Goal: Task Accomplishment & Management: Manage account settings

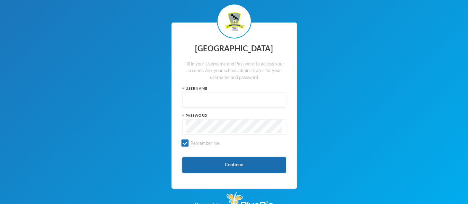
type input "admin"
click at [230, 165] on button "Continue" at bounding box center [234, 165] width 104 height 16
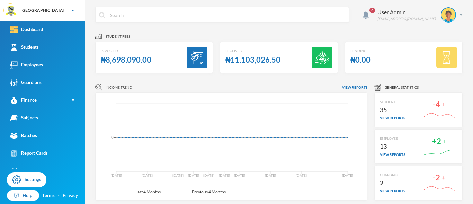
click at [230, 165] on icon "[DATE] May [DATE] Jun [DATE] [DATE] [DATE] [DATE] [DATE] Aug 31 0" at bounding box center [230, 146] width 258 height 97
click at [24, 102] on div "Finance" at bounding box center [23, 100] width 26 height 7
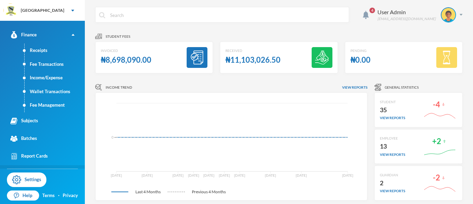
scroll to position [52, 0]
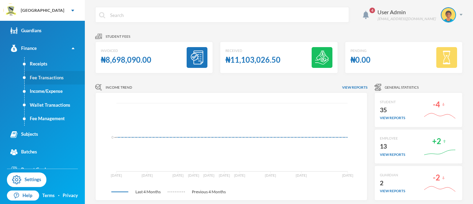
click at [51, 78] on link "Fee Transactions" at bounding box center [55, 78] width 60 height 14
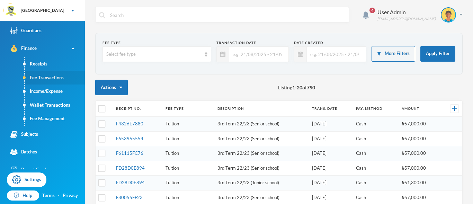
checkbox input "false"
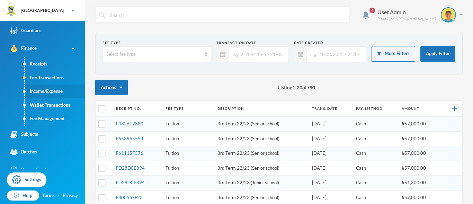
click at [32, 91] on link "Income/Expense" at bounding box center [55, 92] width 60 height 14
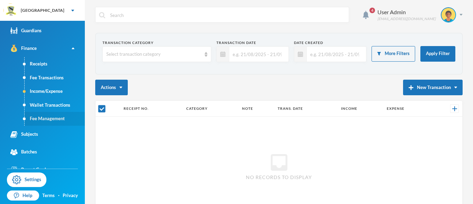
click at [44, 116] on link "Fee Management" at bounding box center [55, 119] width 60 height 14
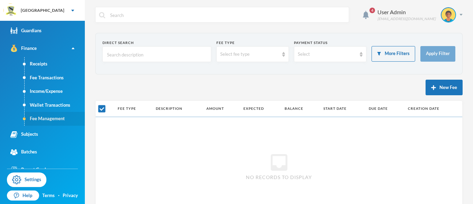
checkbox input "false"
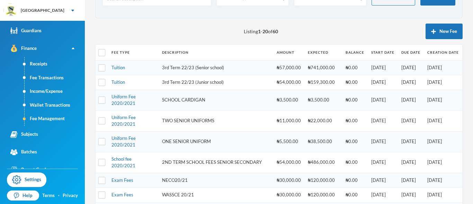
scroll to position [42, 0]
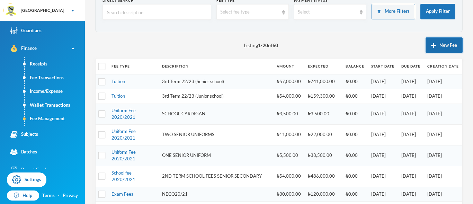
click at [438, 43] on button "New Fee" at bounding box center [444, 45] width 37 height 16
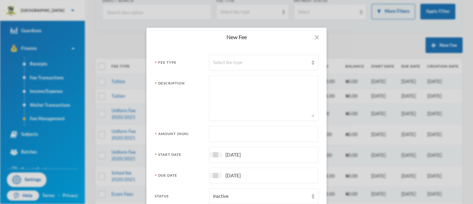
scroll to position [0, 0]
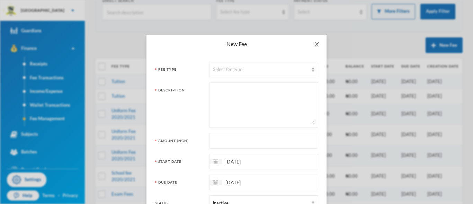
click at [315, 45] on icon "icon: close" at bounding box center [317, 45] width 6 height 6
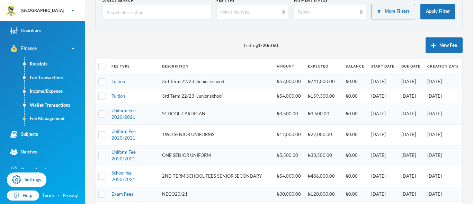
click at [191, 82] on td "3rd Term 22/23 (Senior school)" at bounding box center [216, 81] width 115 height 15
click at [37, 103] on link "Wallet Transactions" at bounding box center [55, 105] width 60 height 14
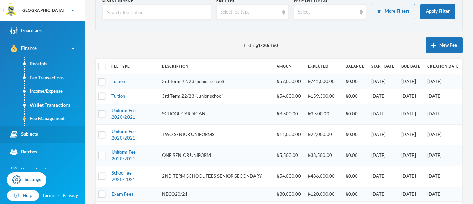
drag, startPoint x: 37, startPoint y: 103, endPoint x: 63, endPoint y: 125, distance: 34.6
click at [37, 103] on link "Wallet Transactions" at bounding box center [55, 105] width 60 height 14
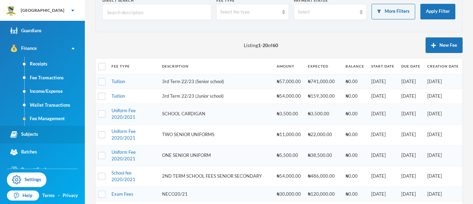
click at [37, 103] on link "Wallet Transactions" at bounding box center [55, 105] width 60 height 14
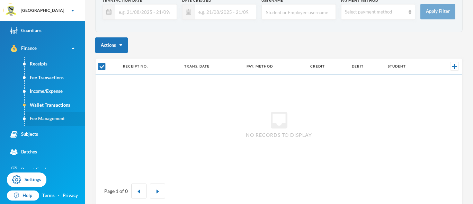
click at [52, 119] on link "Fee Management" at bounding box center [55, 119] width 60 height 14
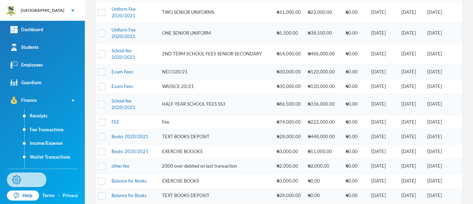
click at [24, 176] on link "Settings" at bounding box center [27, 180] width 40 height 15
